Goal: Find specific page/section: Find specific page/section

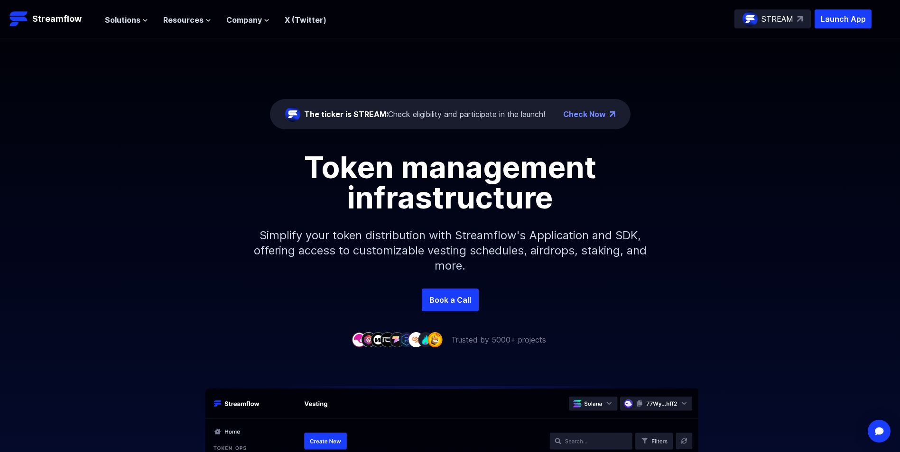
click at [454, 117] on div "The ticker is STREAM: Check eligibility and participate in the launch!" at bounding box center [424, 114] width 241 height 11
click at [434, 118] on div "The ticker is STREAM: Check eligibility and participate in the launch!" at bounding box center [424, 114] width 241 height 11
click at [438, 119] on div "The ticker is STREAM: Check eligibility and participate in the launch!" at bounding box center [424, 114] width 241 height 11
drag, startPoint x: 438, startPoint y: 119, endPoint x: 489, endPoint y: 119, distance: 51.7
click at [488, 120] on div "The ticker is STREAM: Check eligibility and participate in the launch!" at bounding box center [424, 114] width 241 height 11
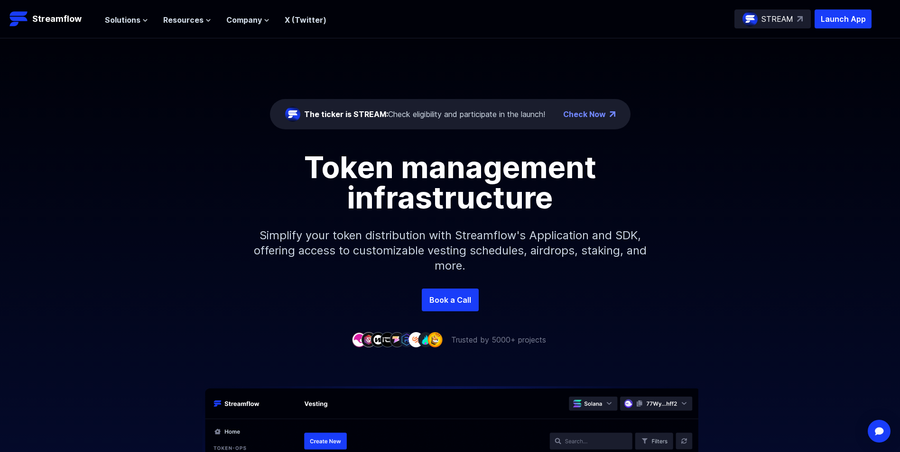
click at [452, 111] on div "The ticker is STREAM: Check eligibility and participate in the launch!" at bounding box center [424, 114] width 241 height 11
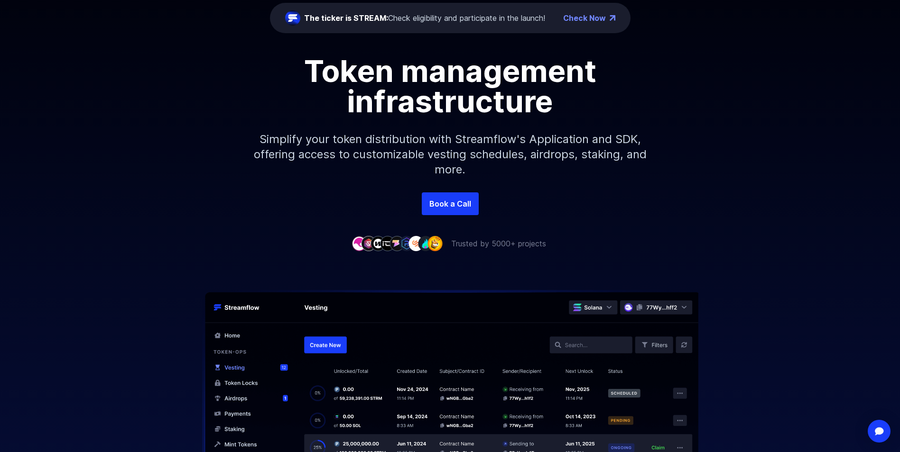
scroll to position [47, 0]
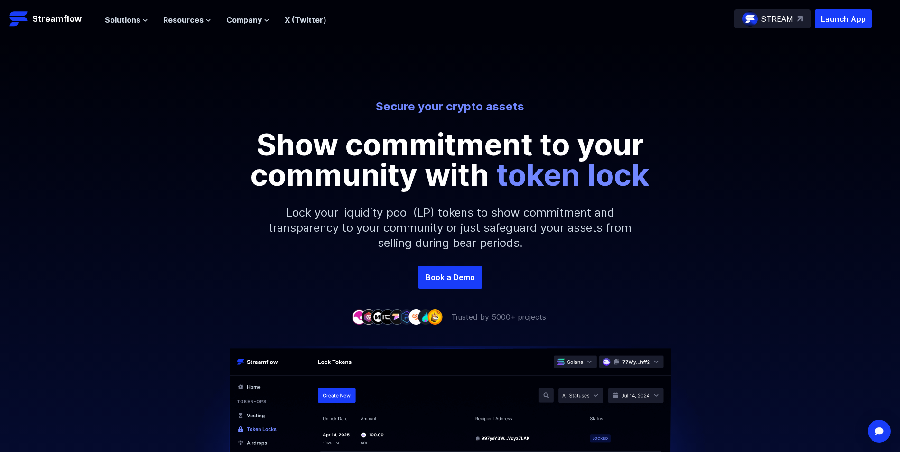
click at [780, 22] on p "STREAM" at bounding box center [777, 18] width 32 height 11
click at [794, 21] on div "STREAM" at bounding box center [772, 18] width 76 height 19
